Goal: Task Accomplishment & Management: Complete application form

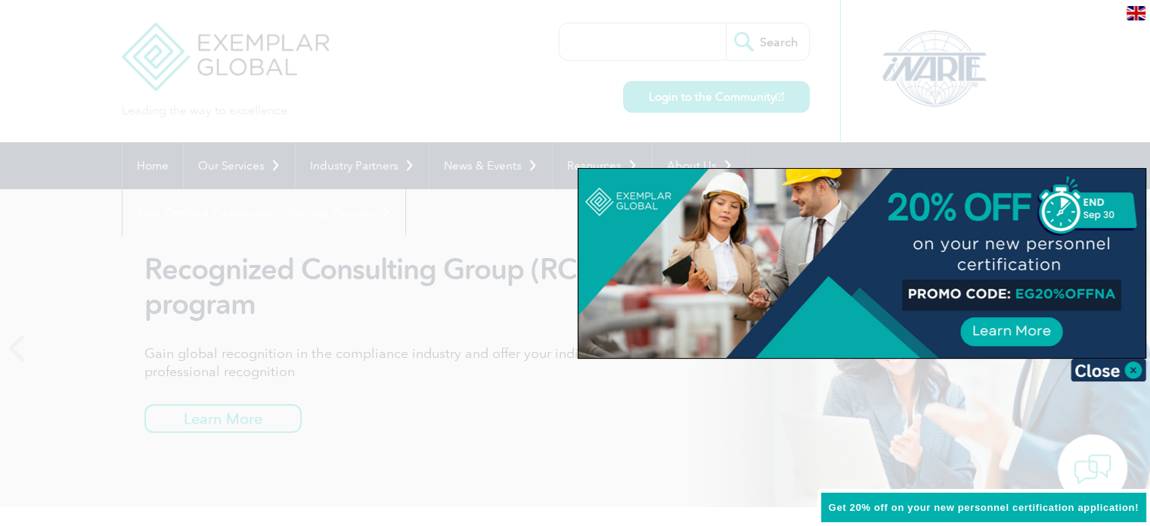
click at [994, 323] on div at bounding box center [861, 263] width 567 height 189
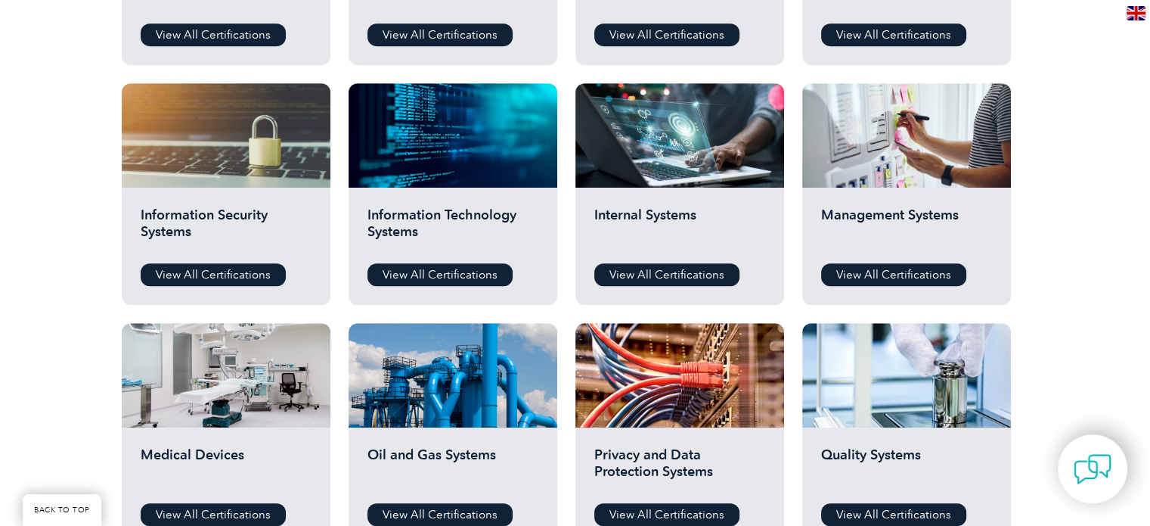
scroll to position [832, 0]
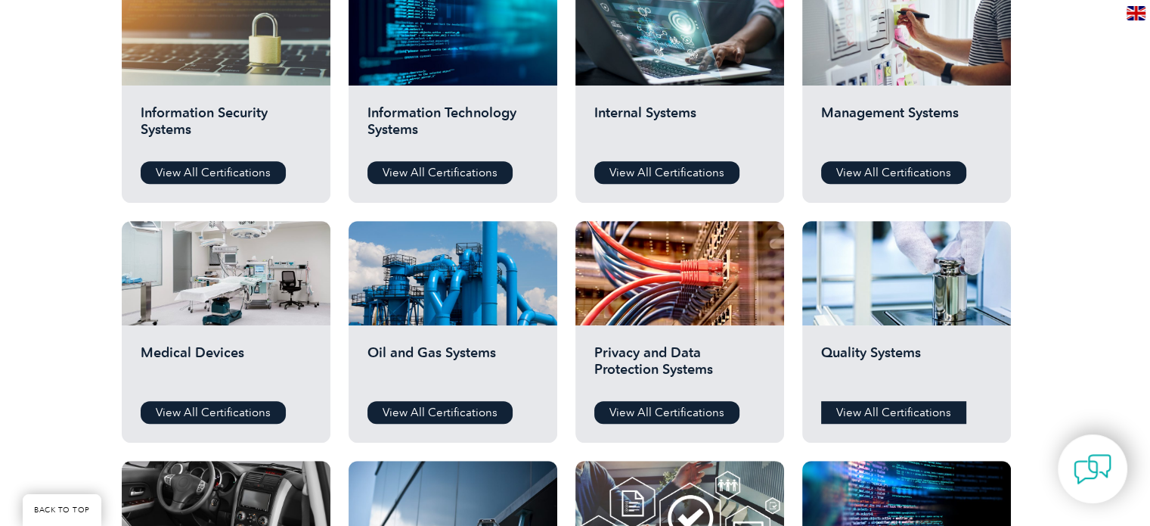
click at [870, 411] on link "View All Certifications" at bounding box center [893, 412] width 145 height 23
click at [204, 411] on link "View All Certifications" at bounding box center [213, 412] width 145 height 23
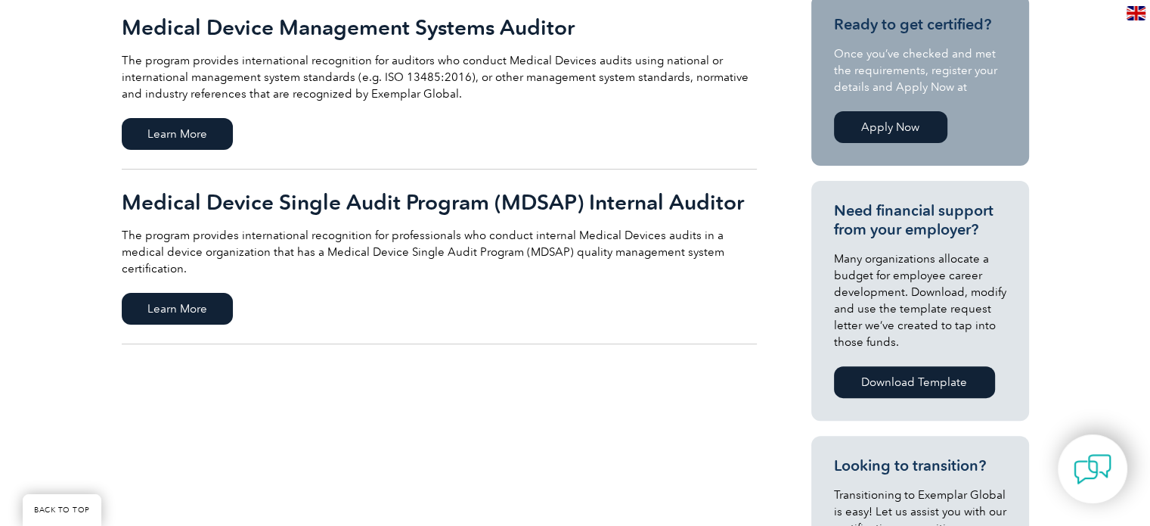
scroll to position [378, 0]
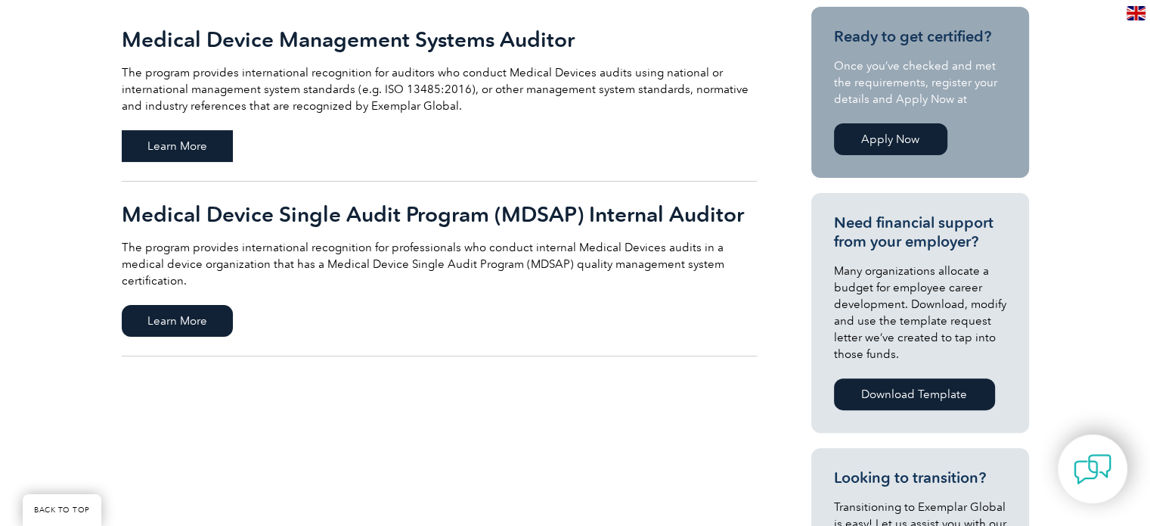
click at [178, 149] on span "Learn More" at bounding box center [177, 146] width 111 height 32
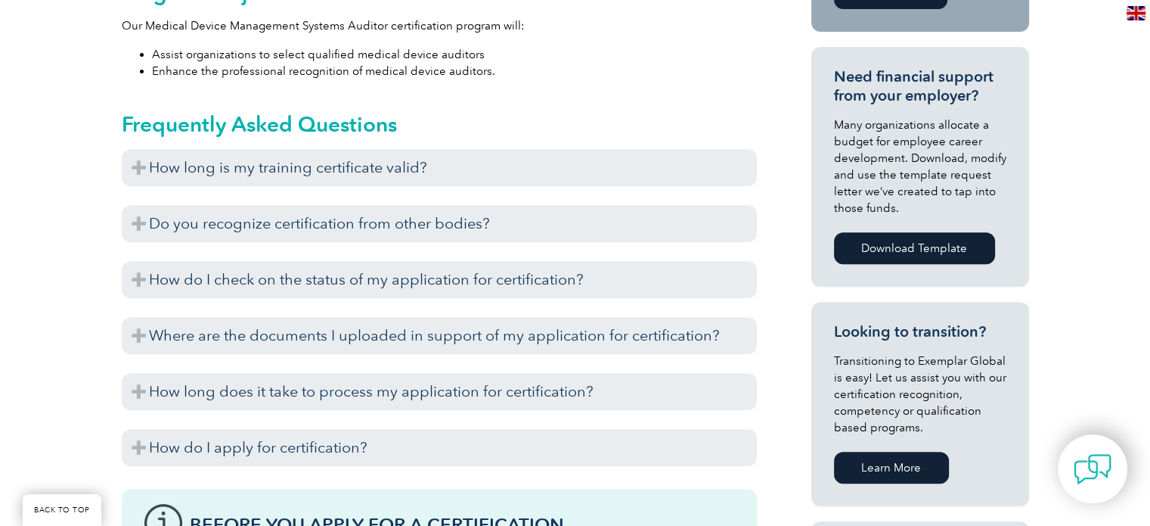
scroll to position [681, 0]
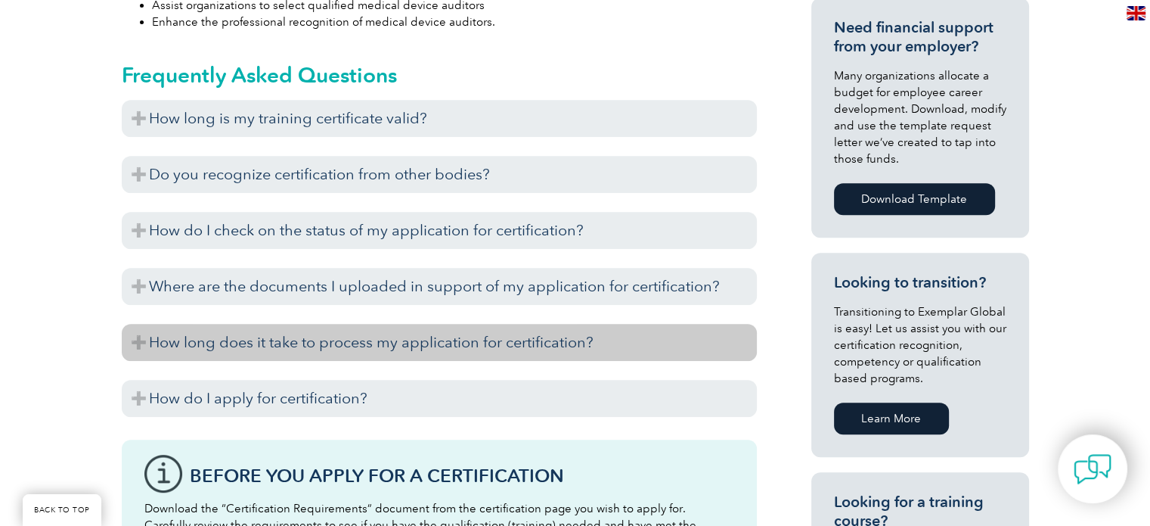
click at [508, 333] on h3 "How long does it take to process my application for certification?" at bounding box center [439, 342] width 635 height 37
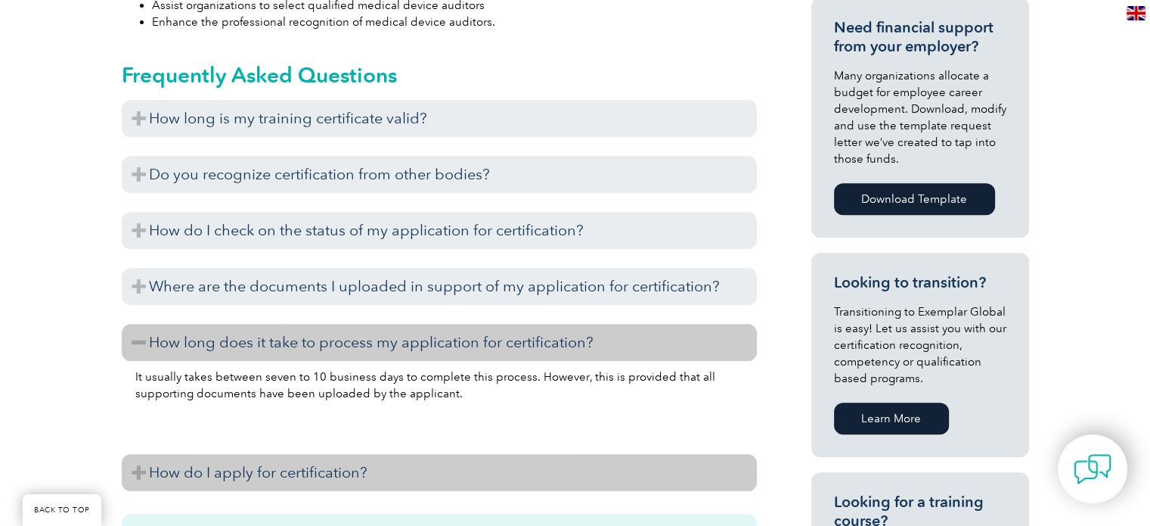
click at [510, 464] on h3 "How do I apply for certification?" at bounding box center [439, 472] width 635 height 37
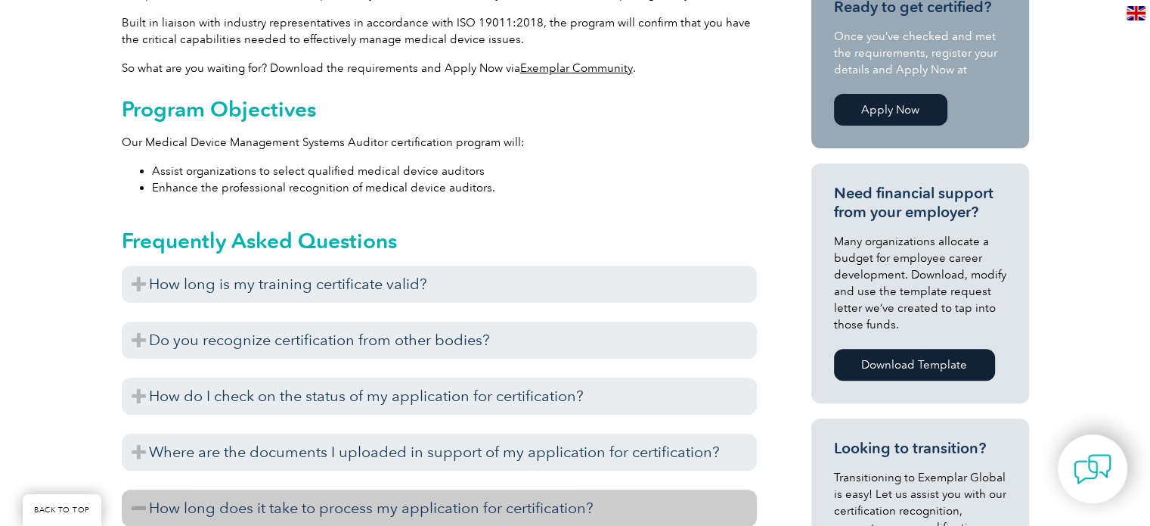
scroll to position [560, 0]
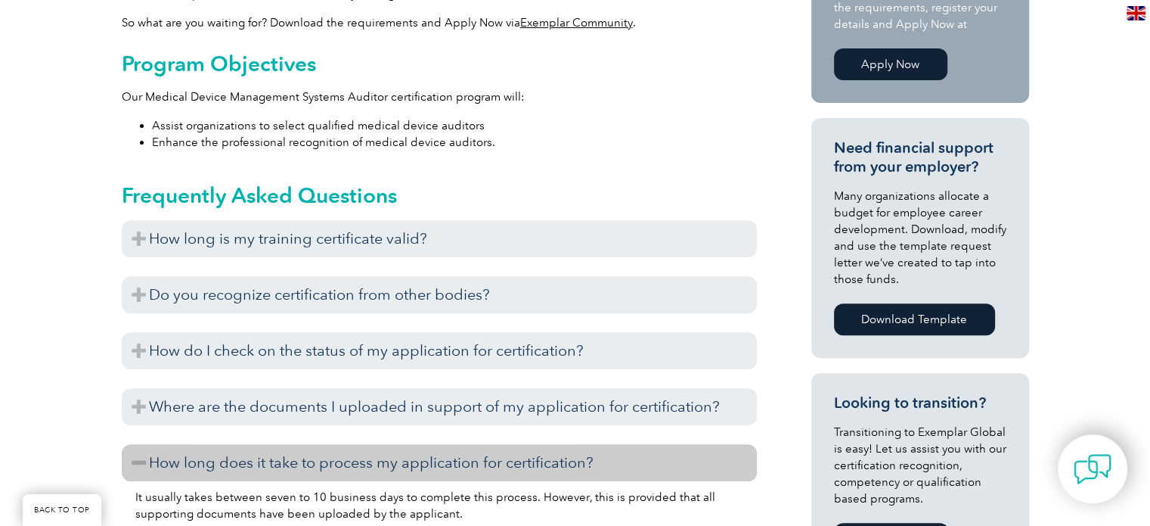
click at [867, 64] on link "Apply Now" at bounding box center [890, 64] width 113 height 32
